Goal: Task Accomplishment & Management: Use online tool/utility

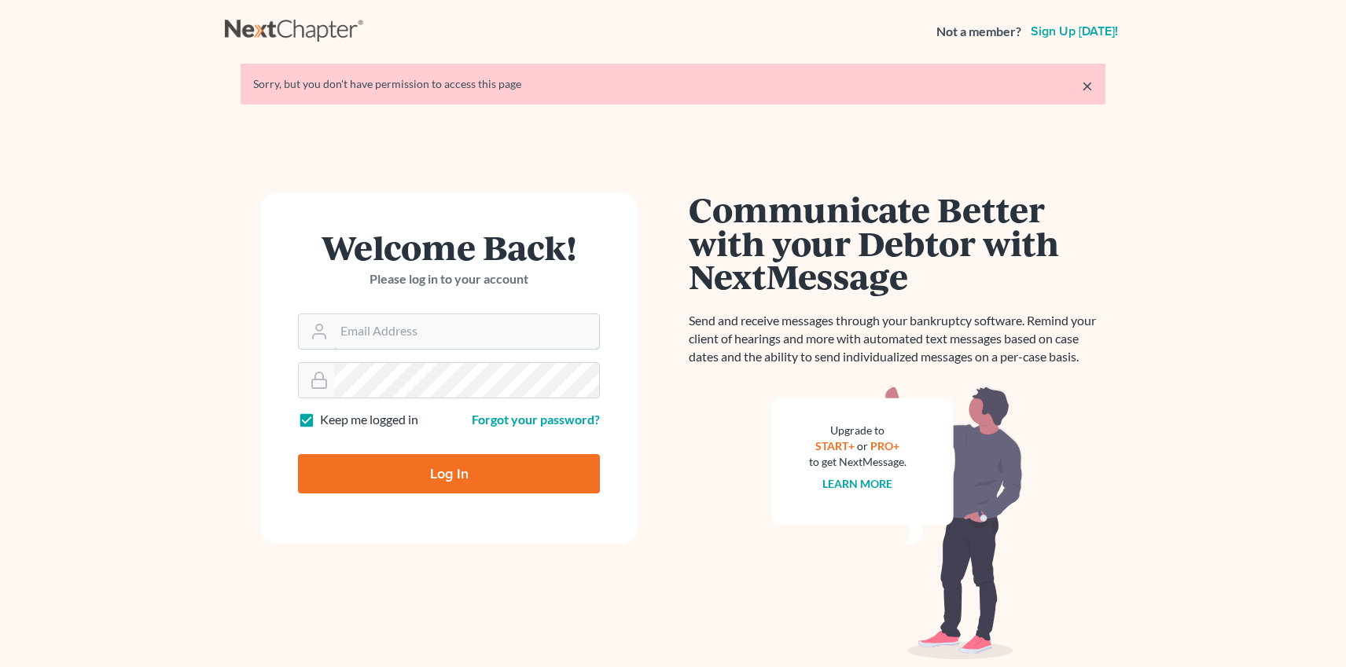
type input "[PERSON_NAME][EMAIL_ADDRESS][DOMAIN_NAME]"
click at [400, 483] on input "Log In" at bounding box center [449, 473] width 302 height 39
type input "Thinking..."
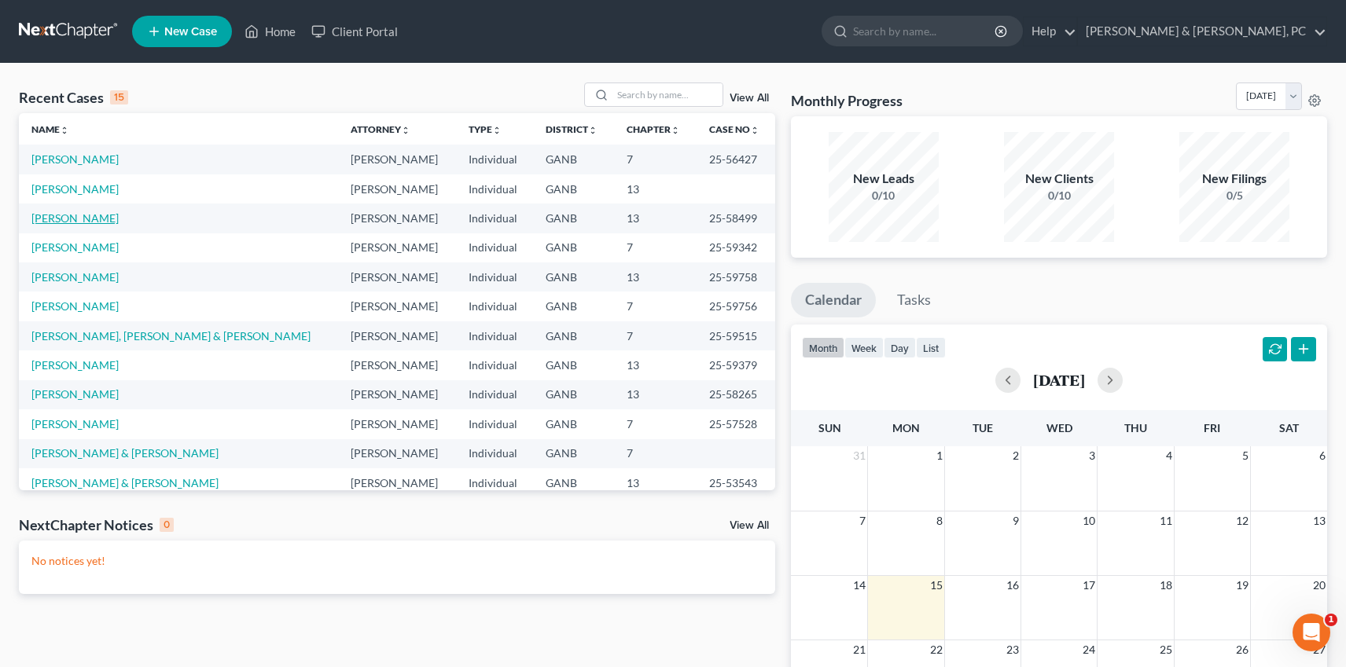
click at [70, 224] on link "[PERSON_NAME]" at bounding box center [74, 217] width 87 height 13
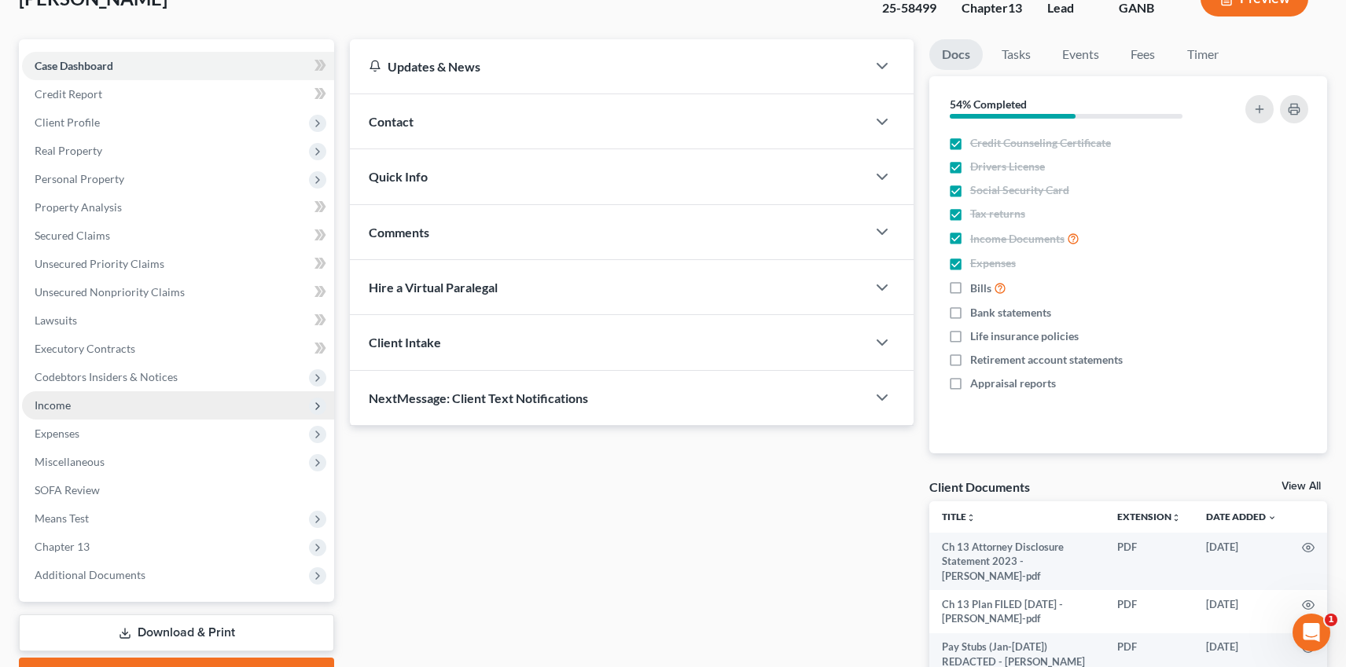
scroll to position [123, 0]
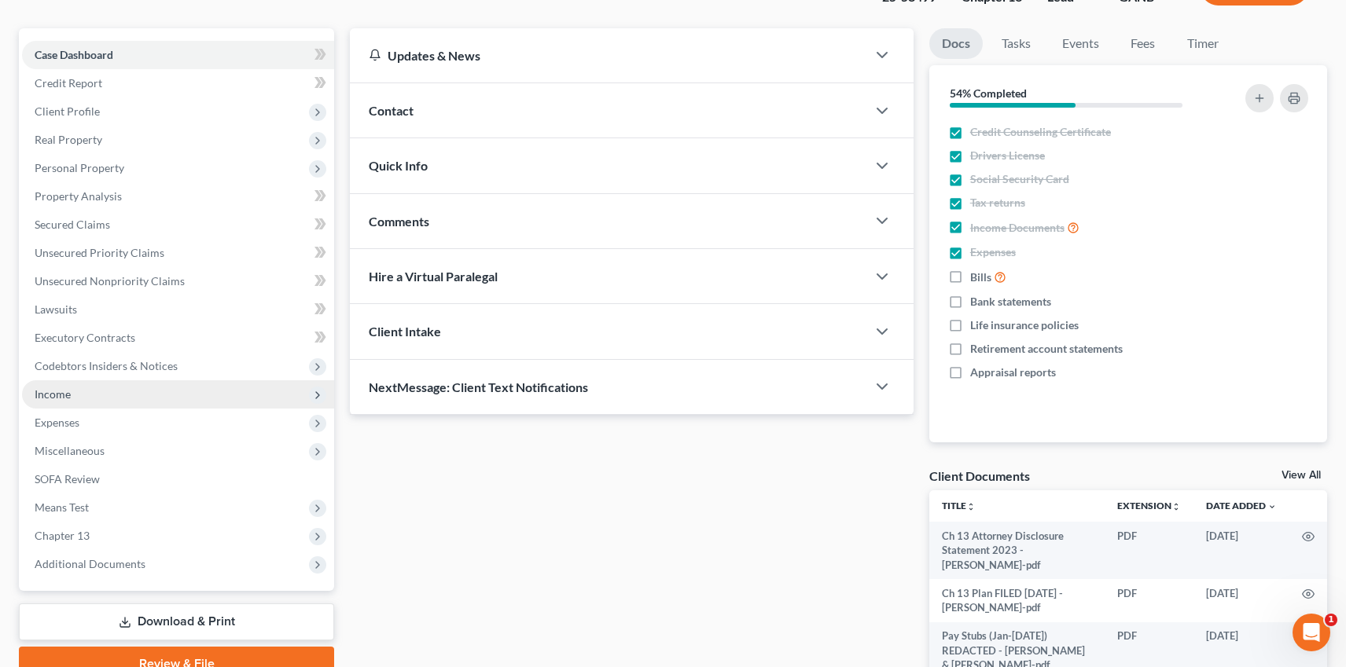
click at [109, 395] on span "Income" at bounding box center [178, 395] width 312 height 28
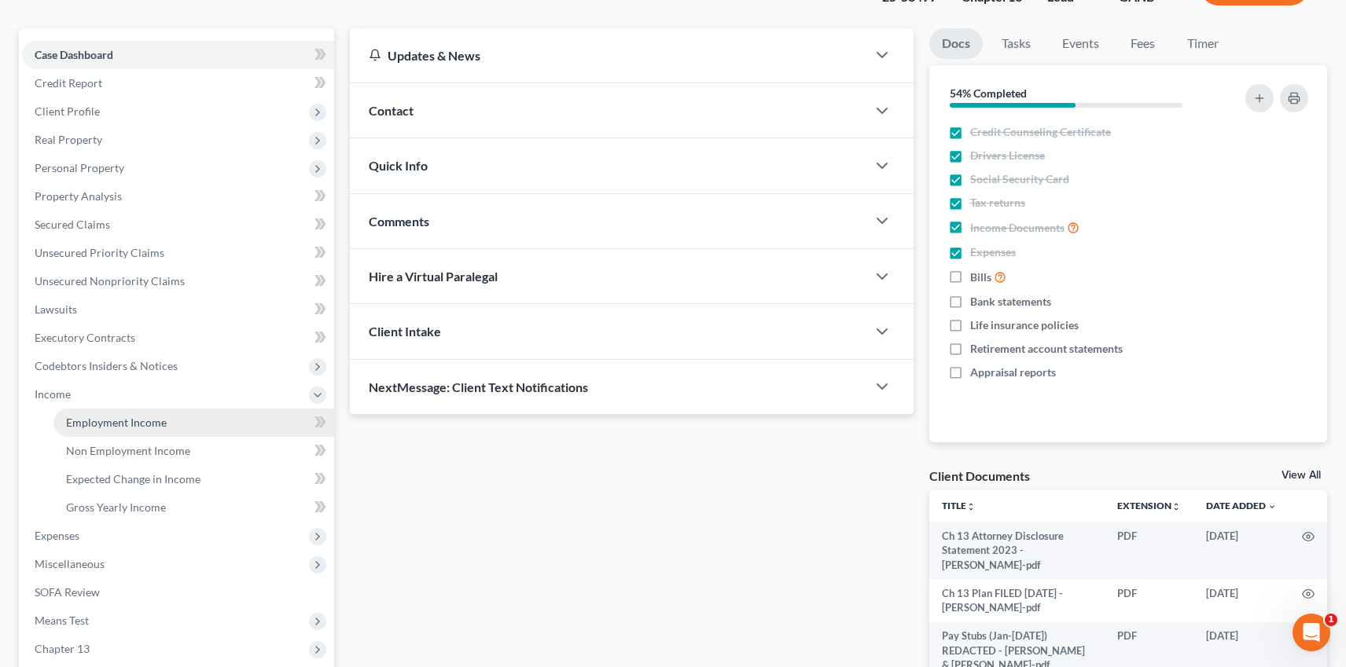
click at [114, 416] on span "Employment Income" at bounding box center [116, 422] width 101 height 13
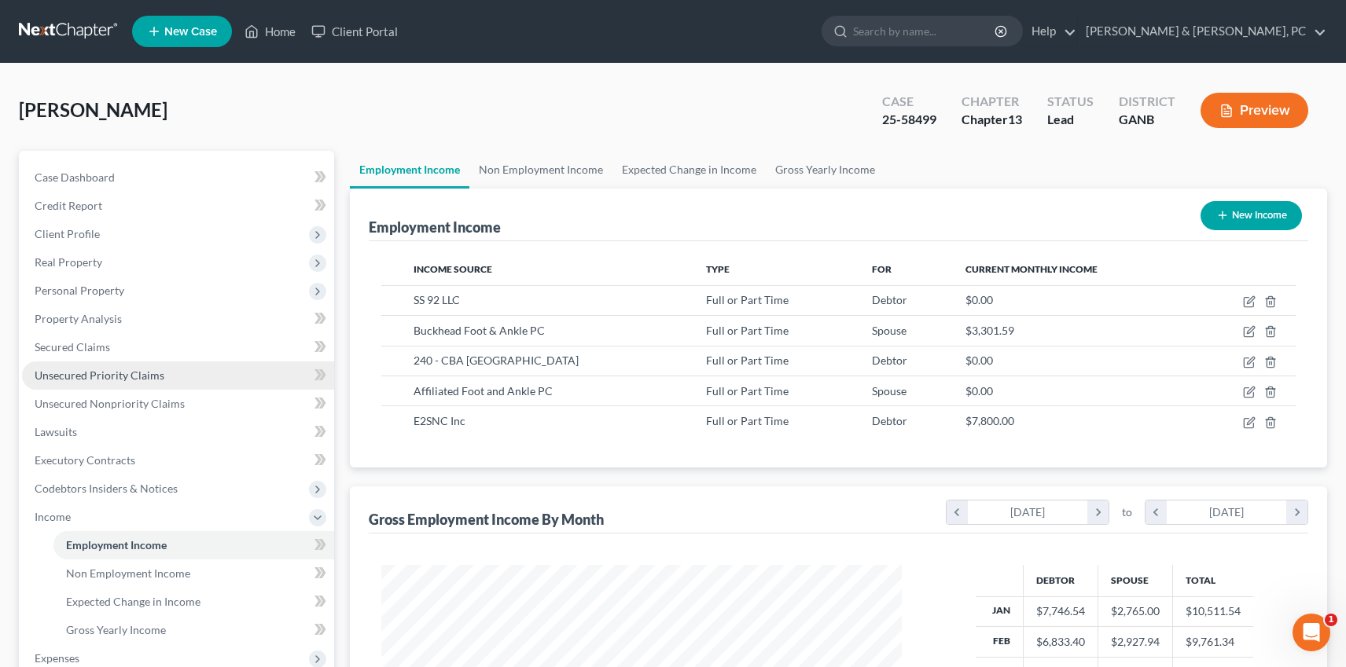
scroll to position [281, 551]
click at [63, 29] on link at bounding box center [69, 31] width 101 height 28
